Goal: Check status

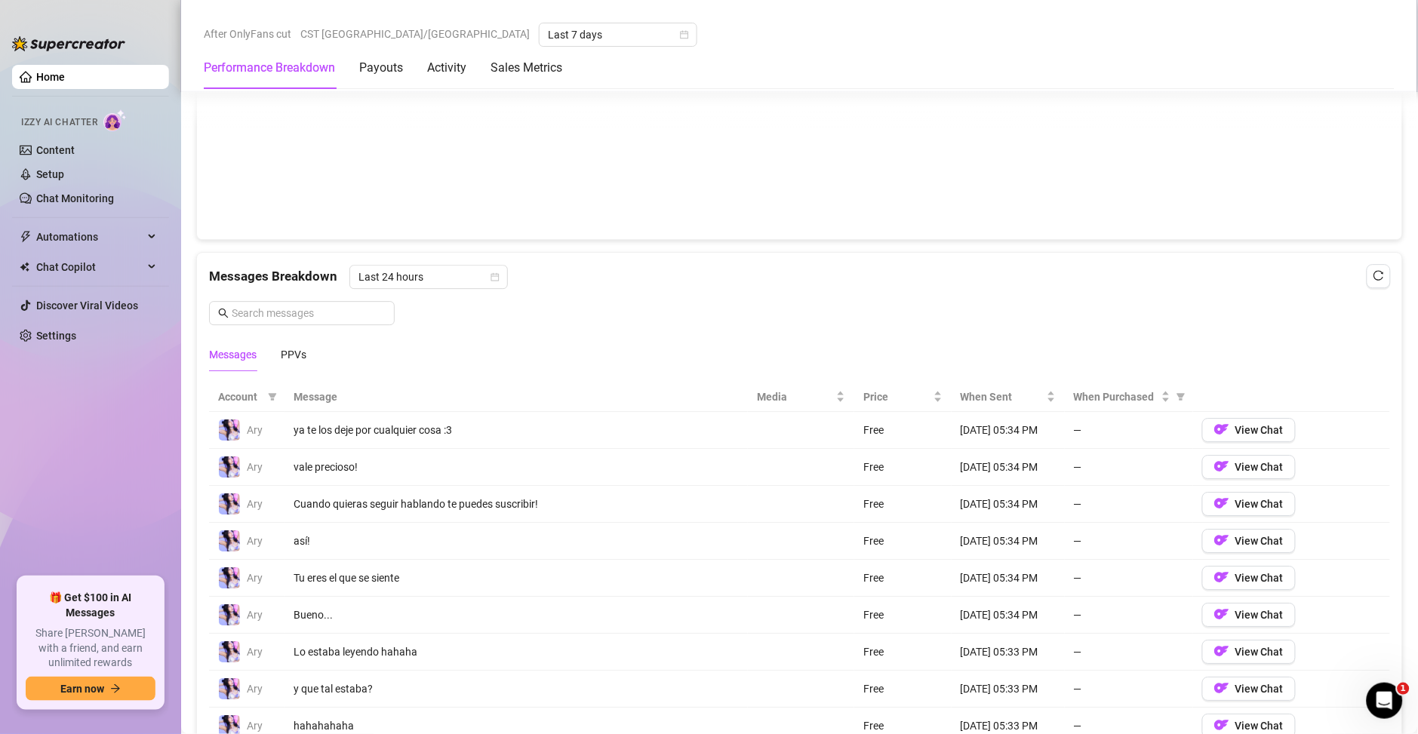
scroll to position [869, 0]
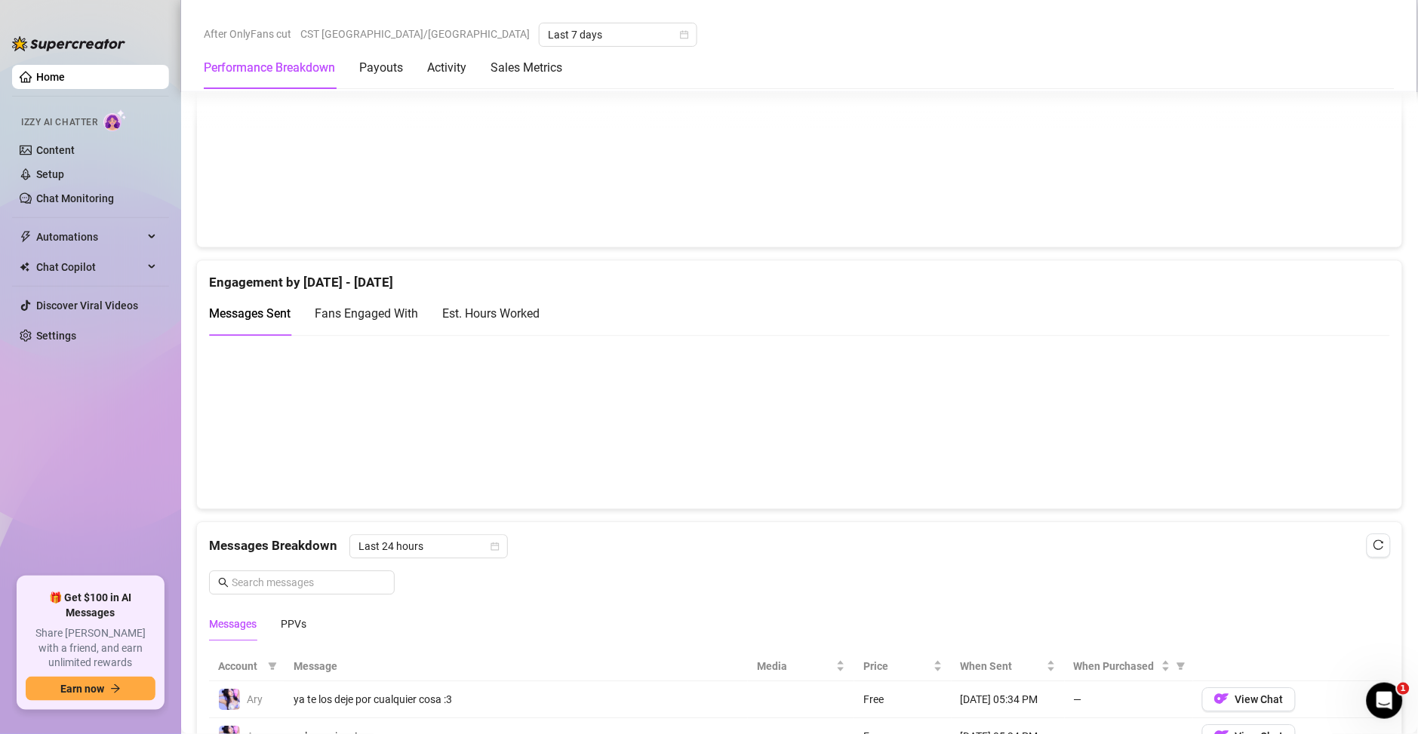
click at [511, 318] on div "Est. Hours Worked" at bounding box center [490, 313] width 97 height 19
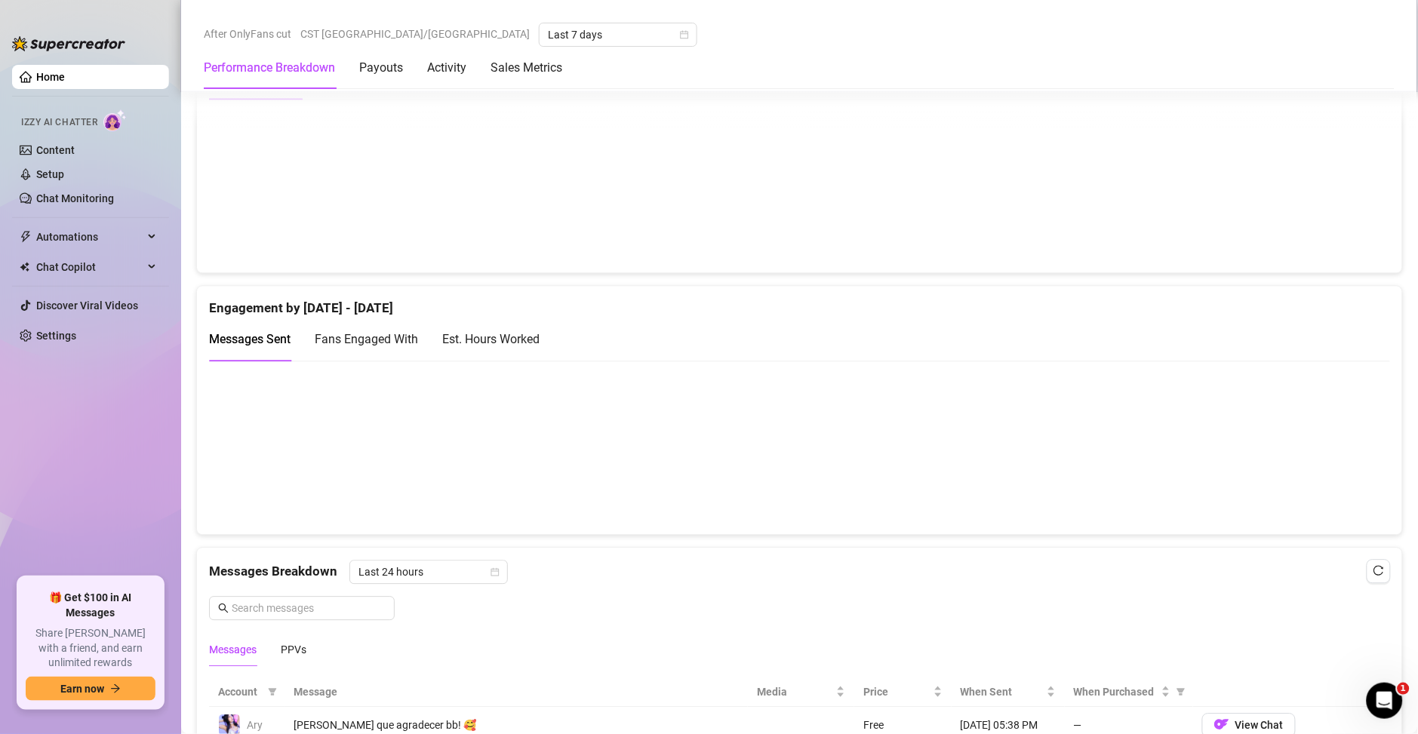
scroll to position [869, 0]
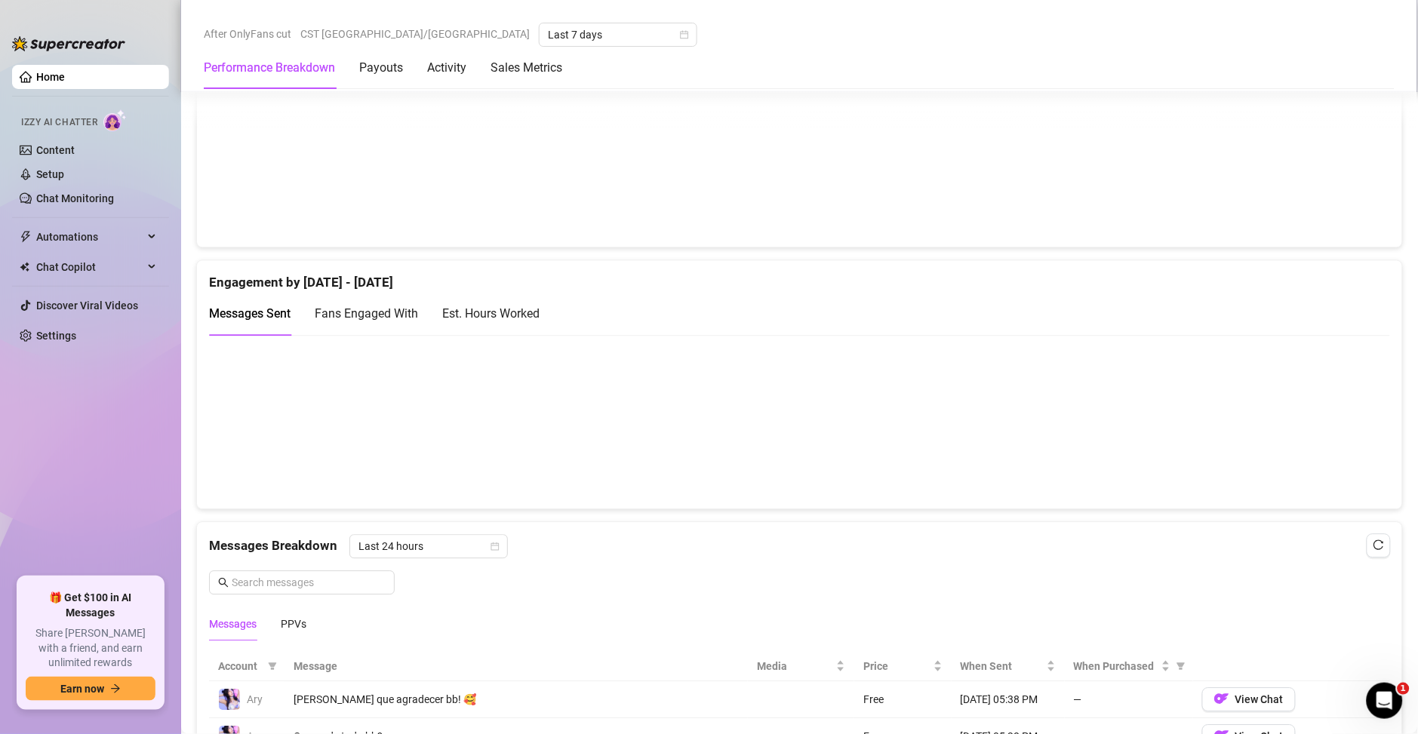
click at [520, 308] on div "Est. Hours Worked" at bounding box center [490, 313] width 97 height 19
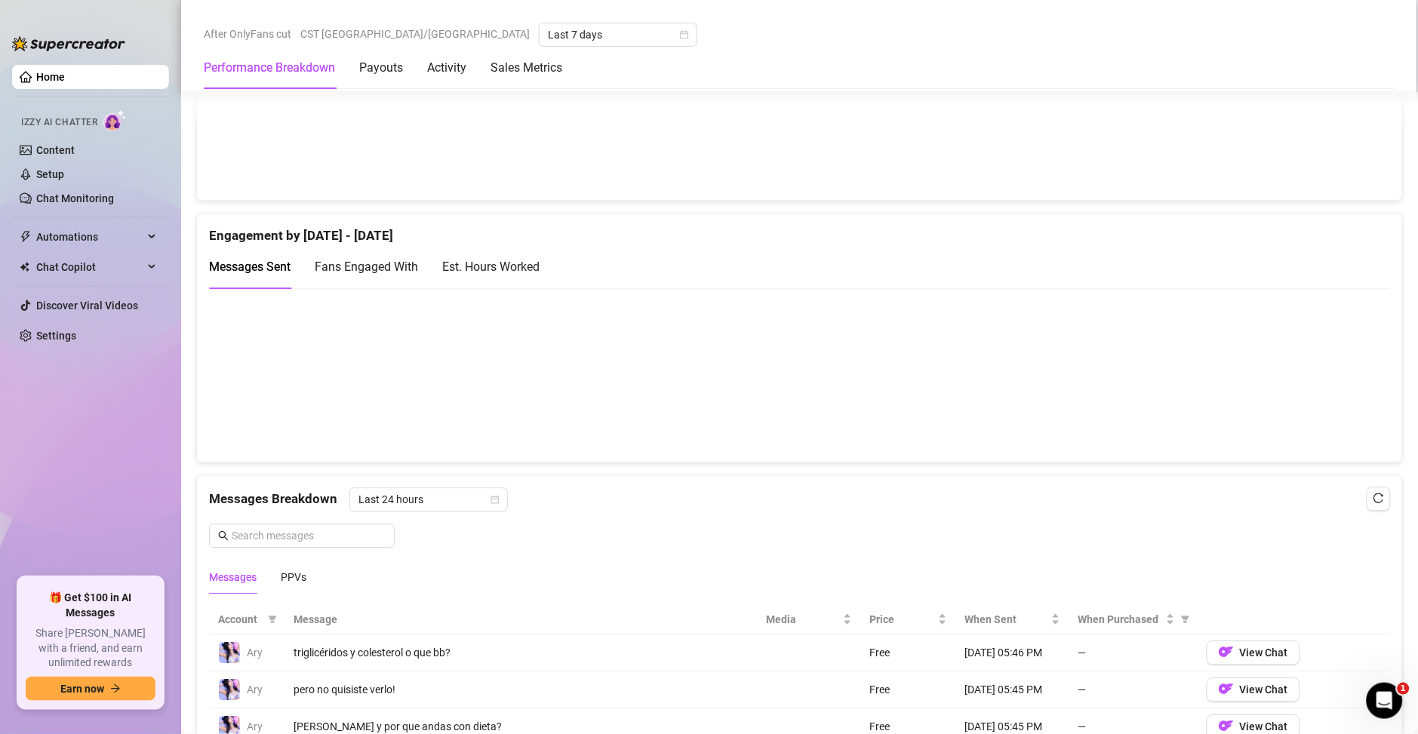
scroll to position [914, 0]
click at [505, 267] on div "Est. Hours Worked" at bounding box center [490, 268] width 97 height 19
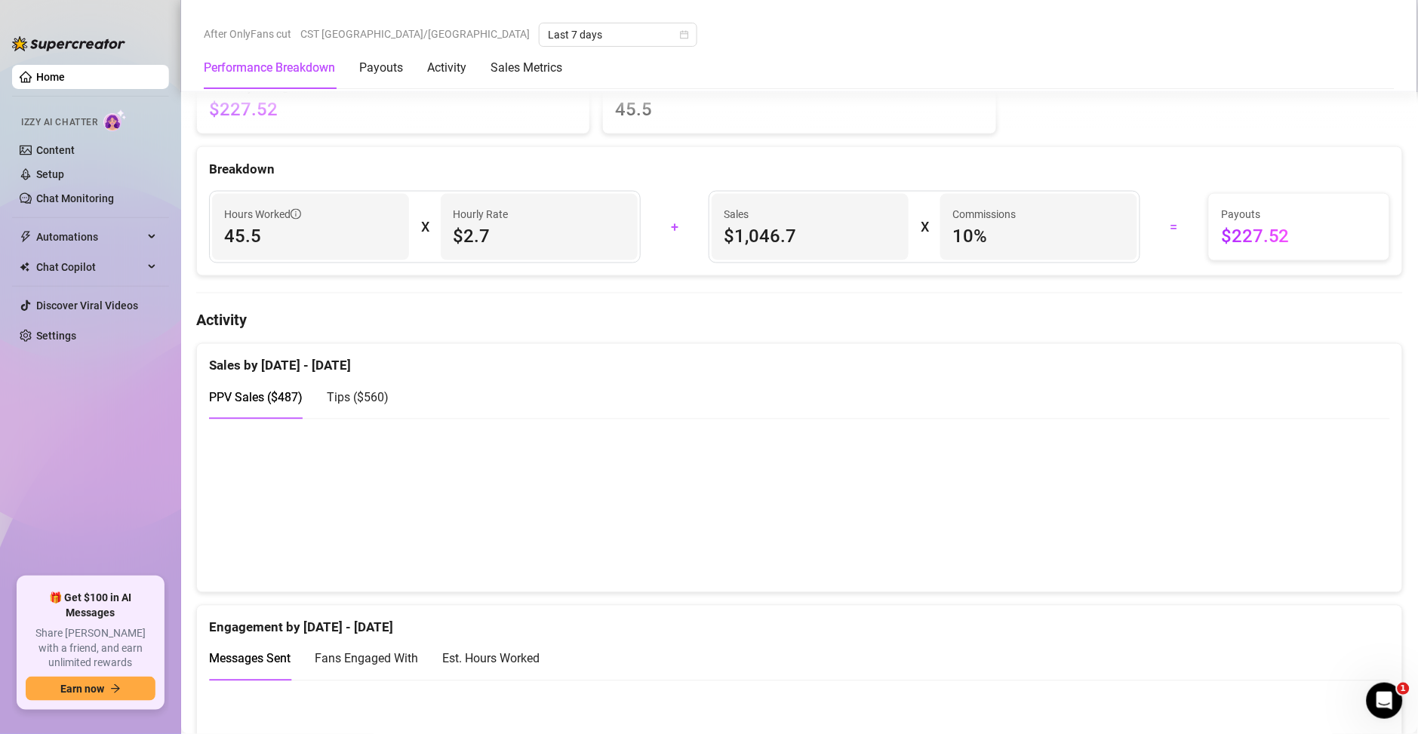
scroll to position [760, 0]
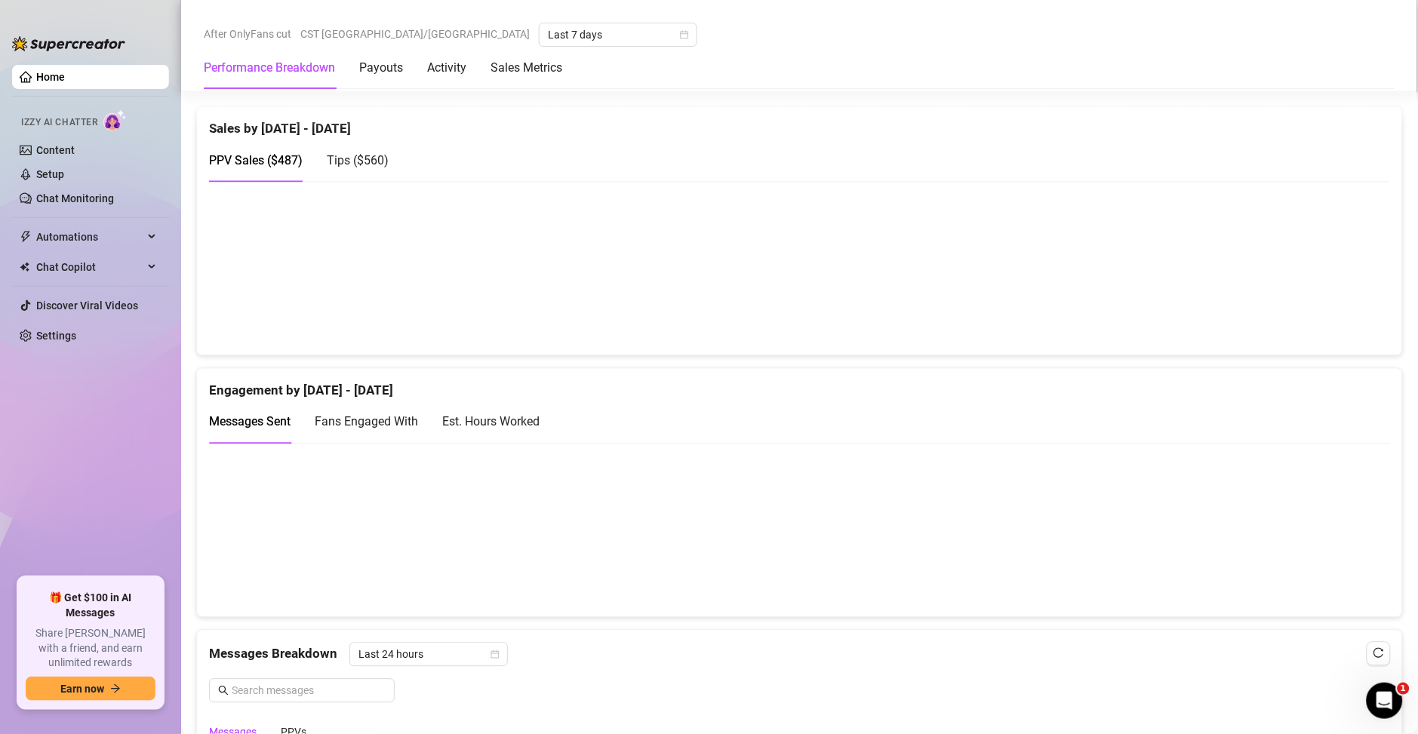
click at [489, 425] on div "Est. Hours Worked" at bounding box center [490, 422] width 97 height 19
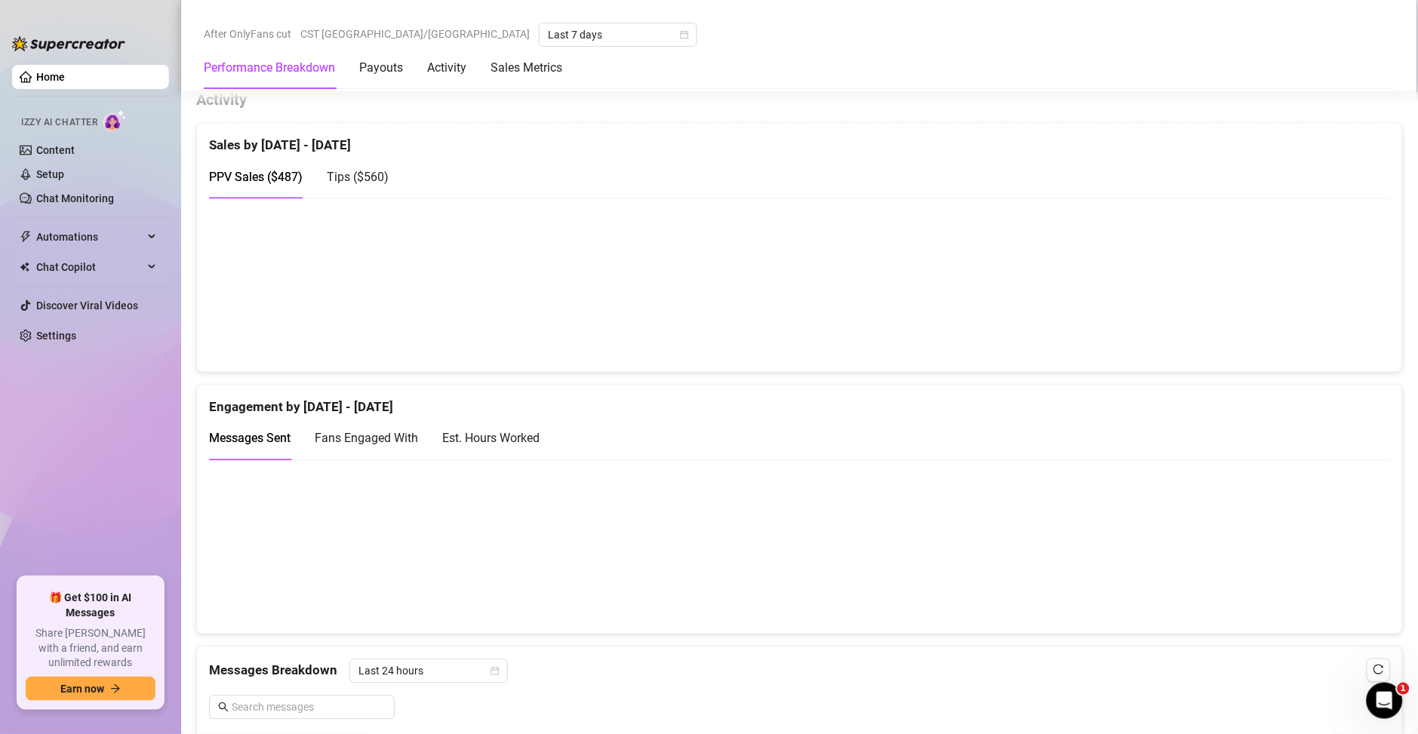
scroll to position [760, 0]
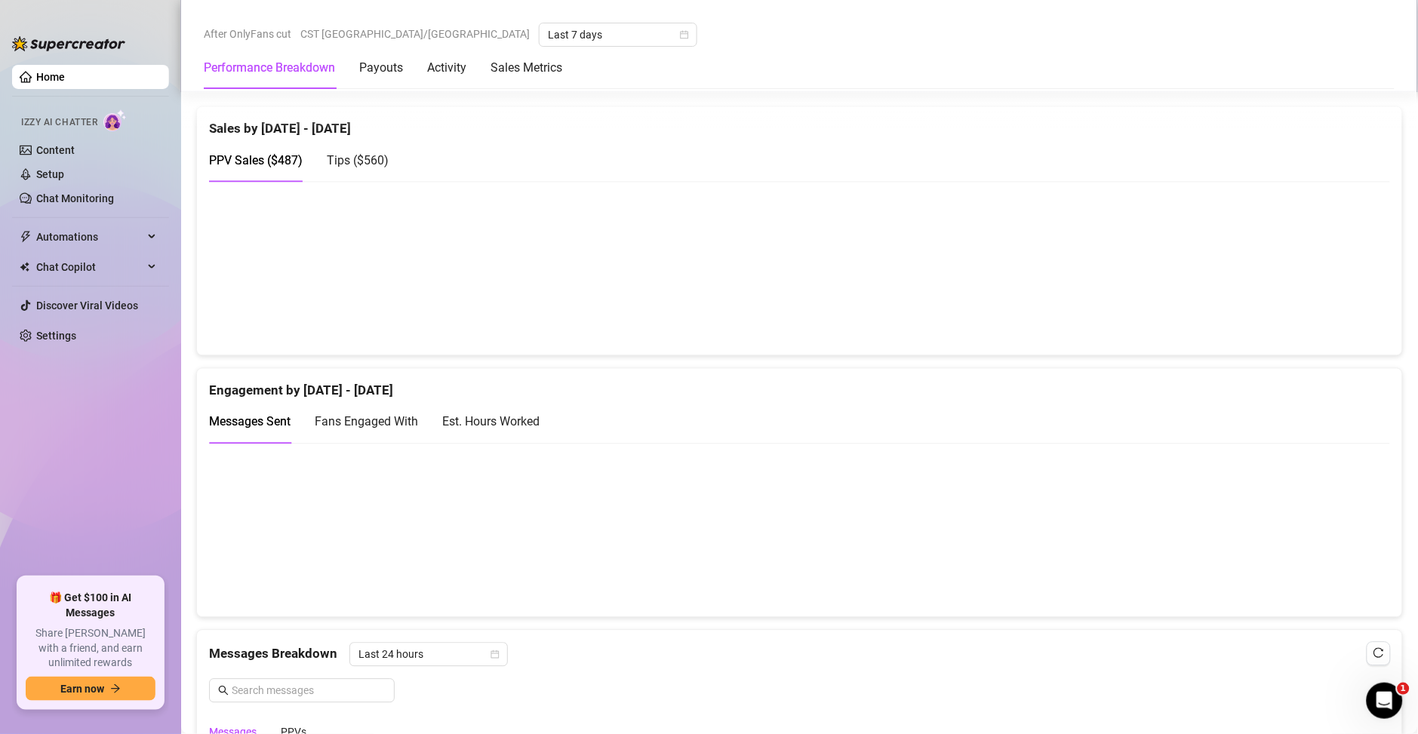
click at [1289, 533] on canvas at bounding box center [790, 530] width 1163 height 150
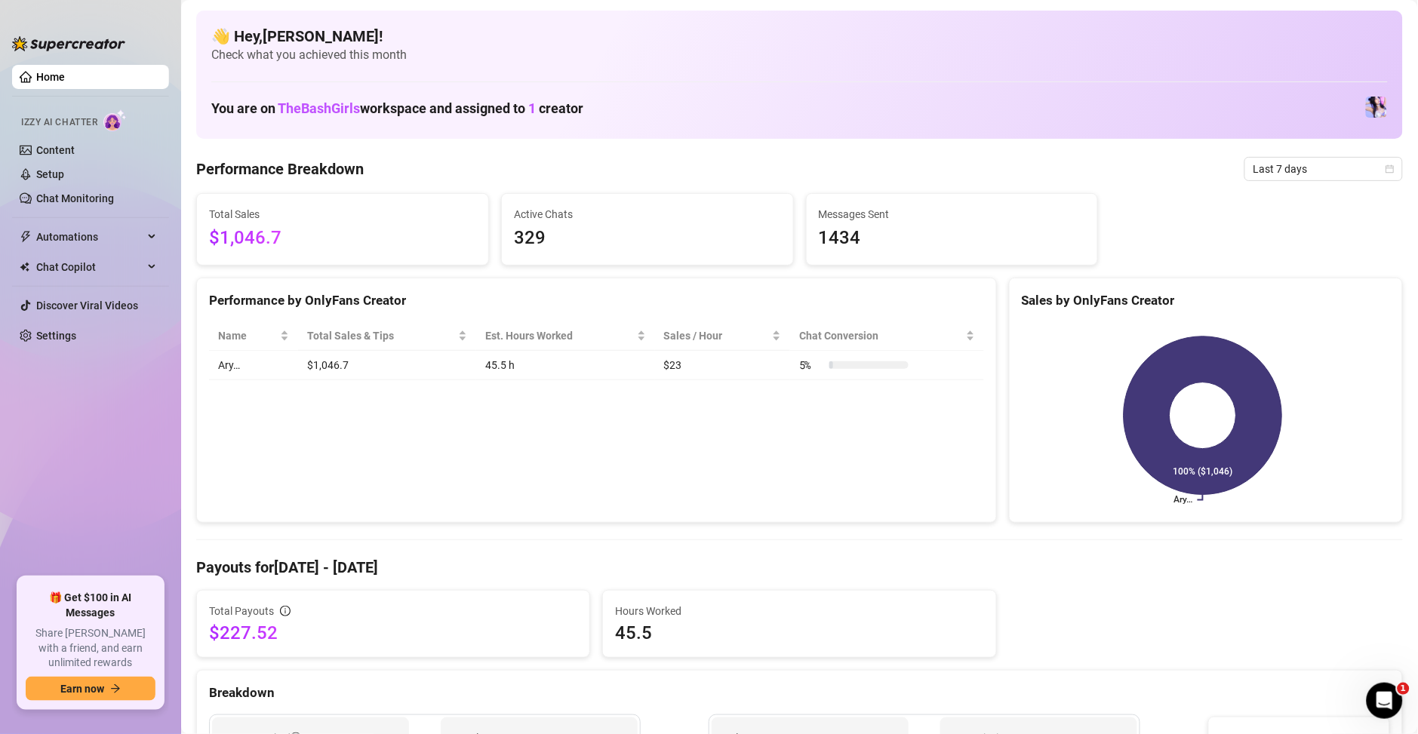
click at [1037, 20] on div "👋 Hey, Abraham bg ! Check what you achieved this month You are on TheBashGirls …" at bounding box center [799, 75] width 1206 height 128
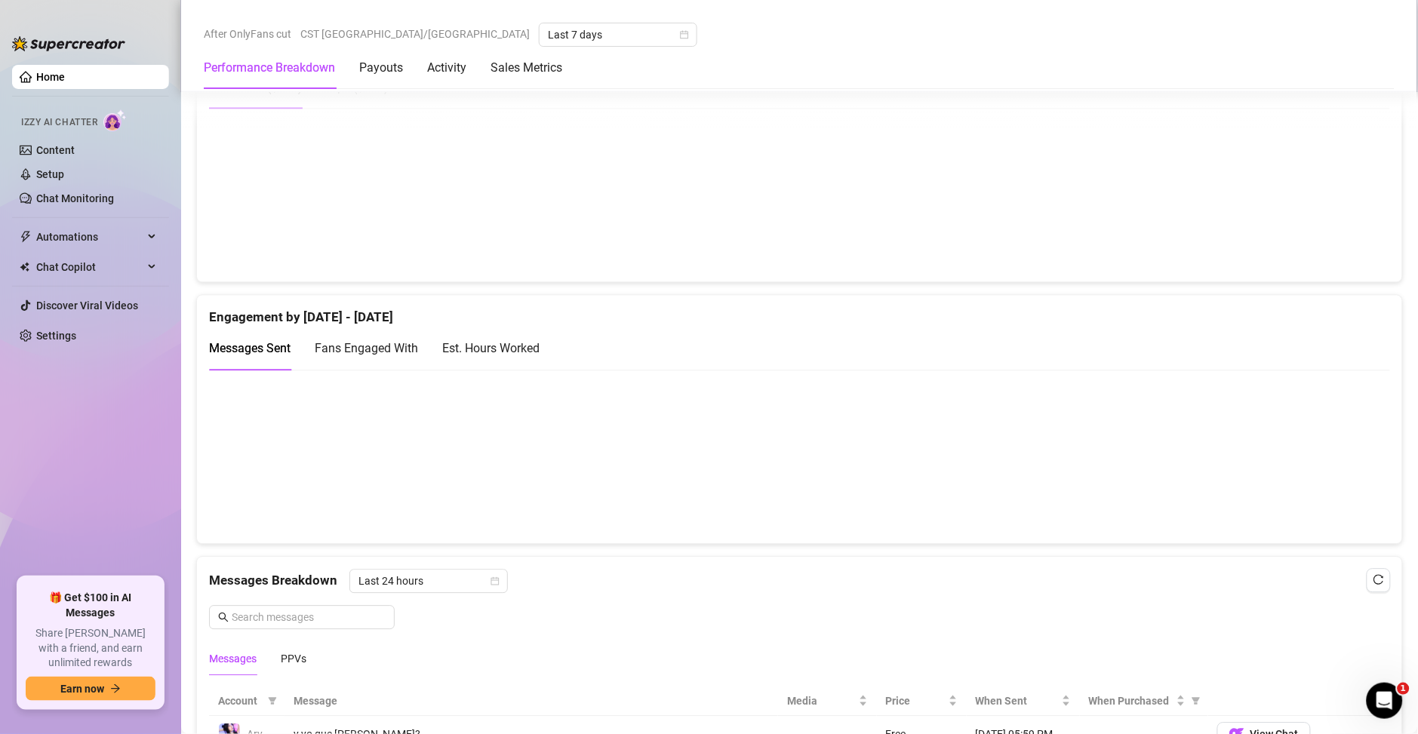
scroll to position [869, 0]
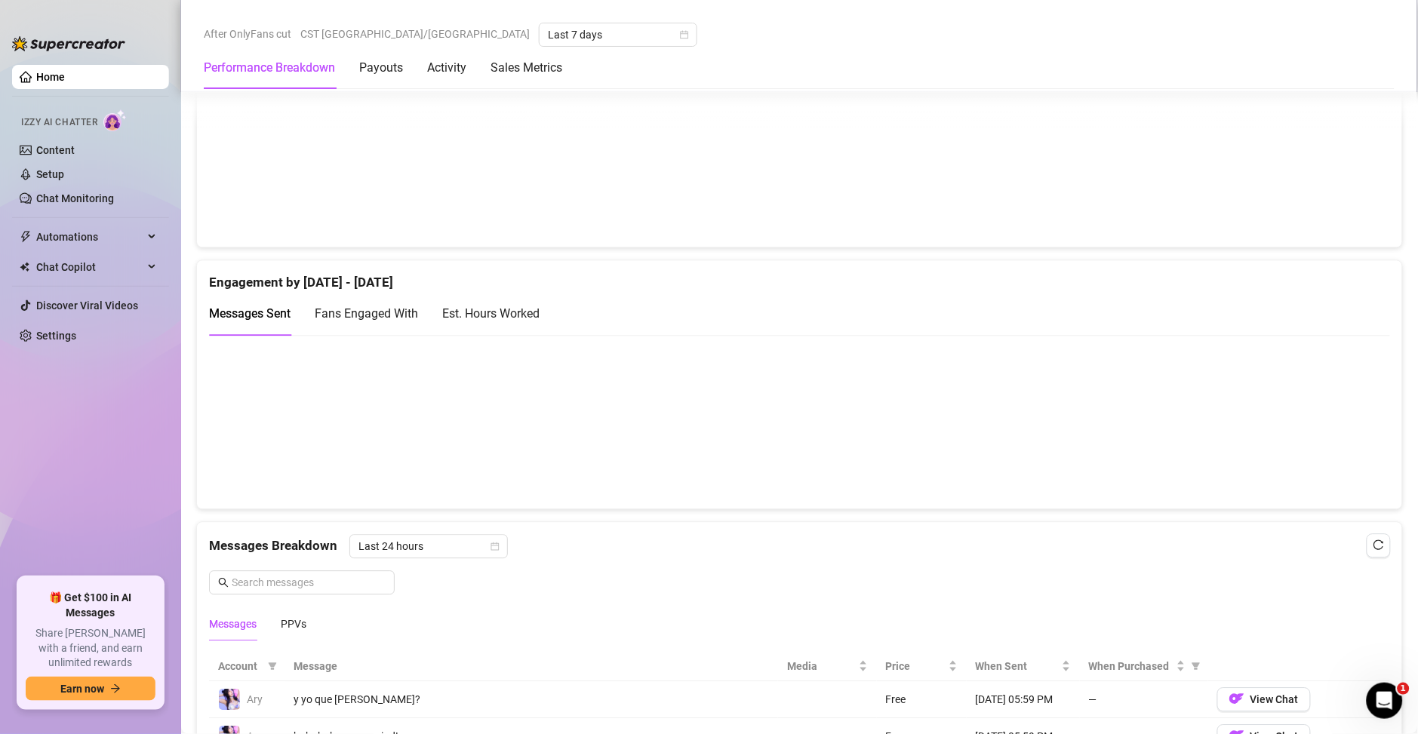
click at [537, 321] on div "Est. Hours Worked" at bounding box center [490, 313] width 97 height 19
